Goal: Navigation & Orientation: Find specific page/section

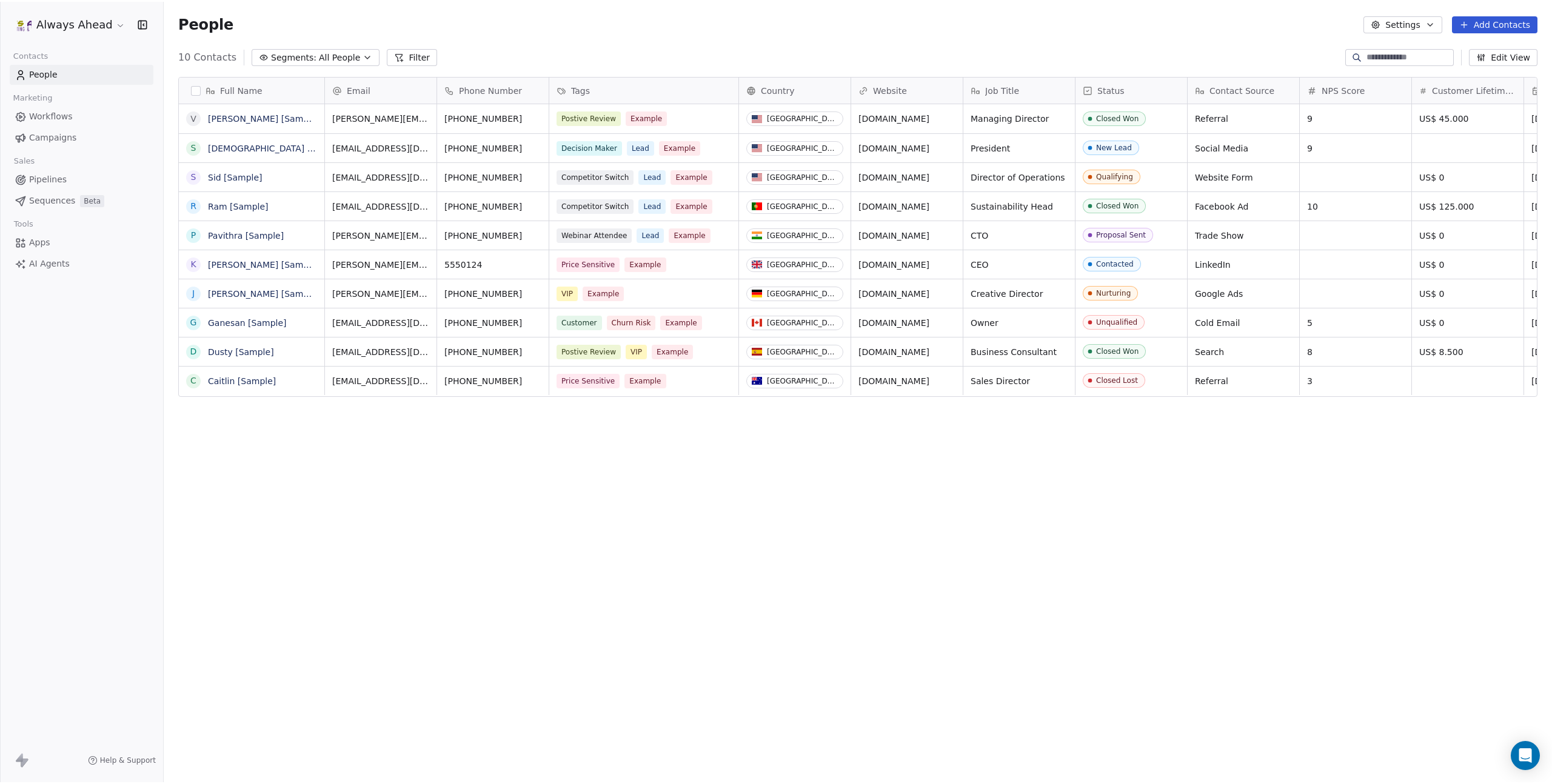
scroll to position [689, 1388]
